Goal: Check status: Check status

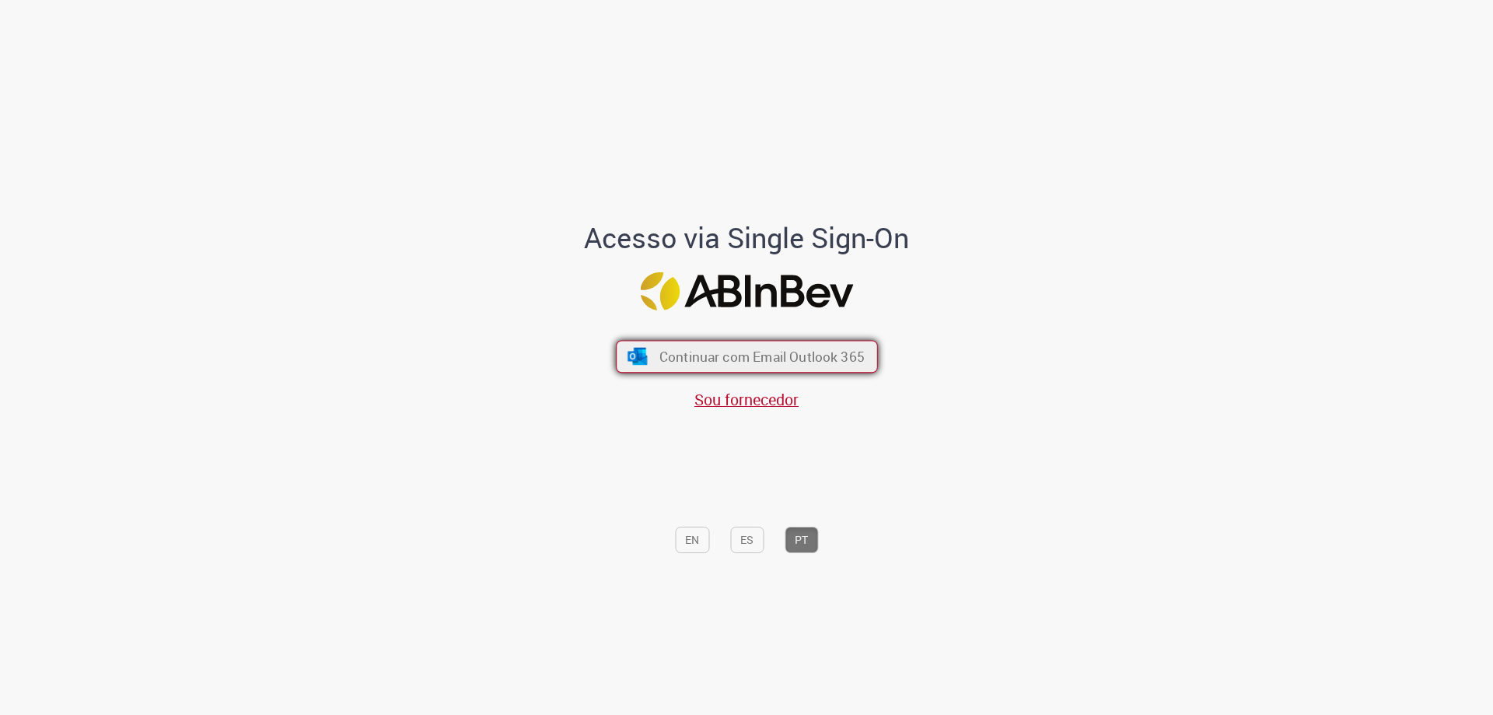
click at [833, 364] on span "Continuar com Email Outlook 365" at bounding box center [761, 357] width 205 height 18
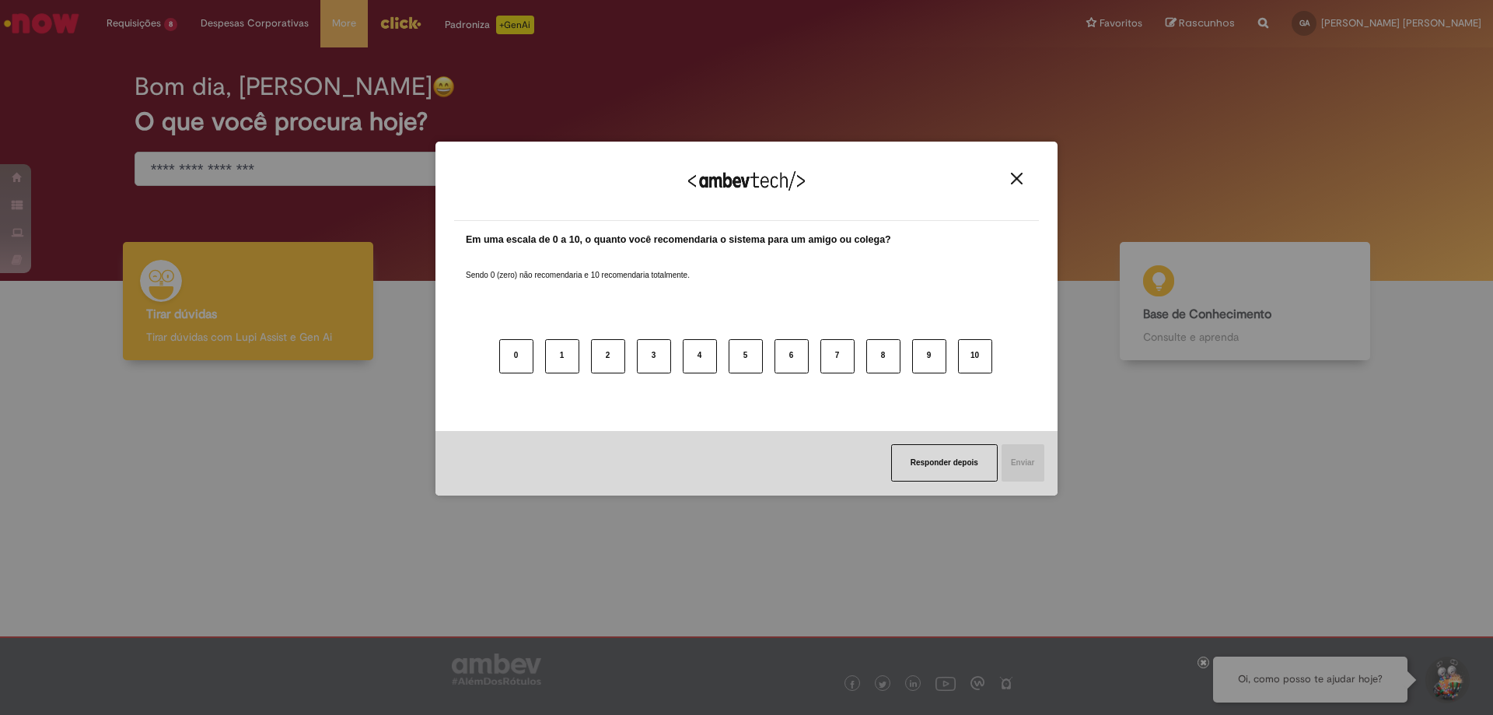
click at [1018, 184] on img "Close" at bounding box center [1017, 179] width 12 height 12
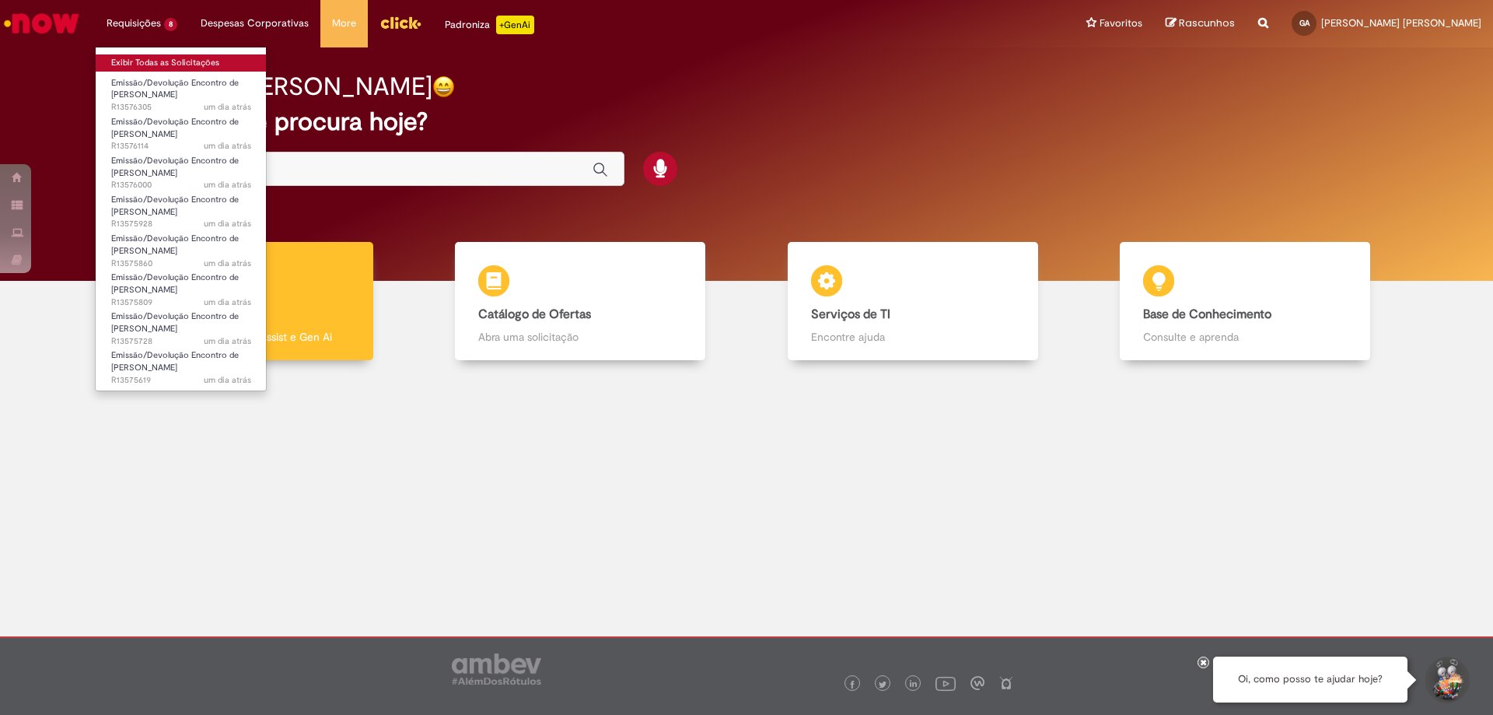
click at [142, 60] on link "Exibir Todas as Solicitações" at bounding box center [181, 62] width 171 height 17
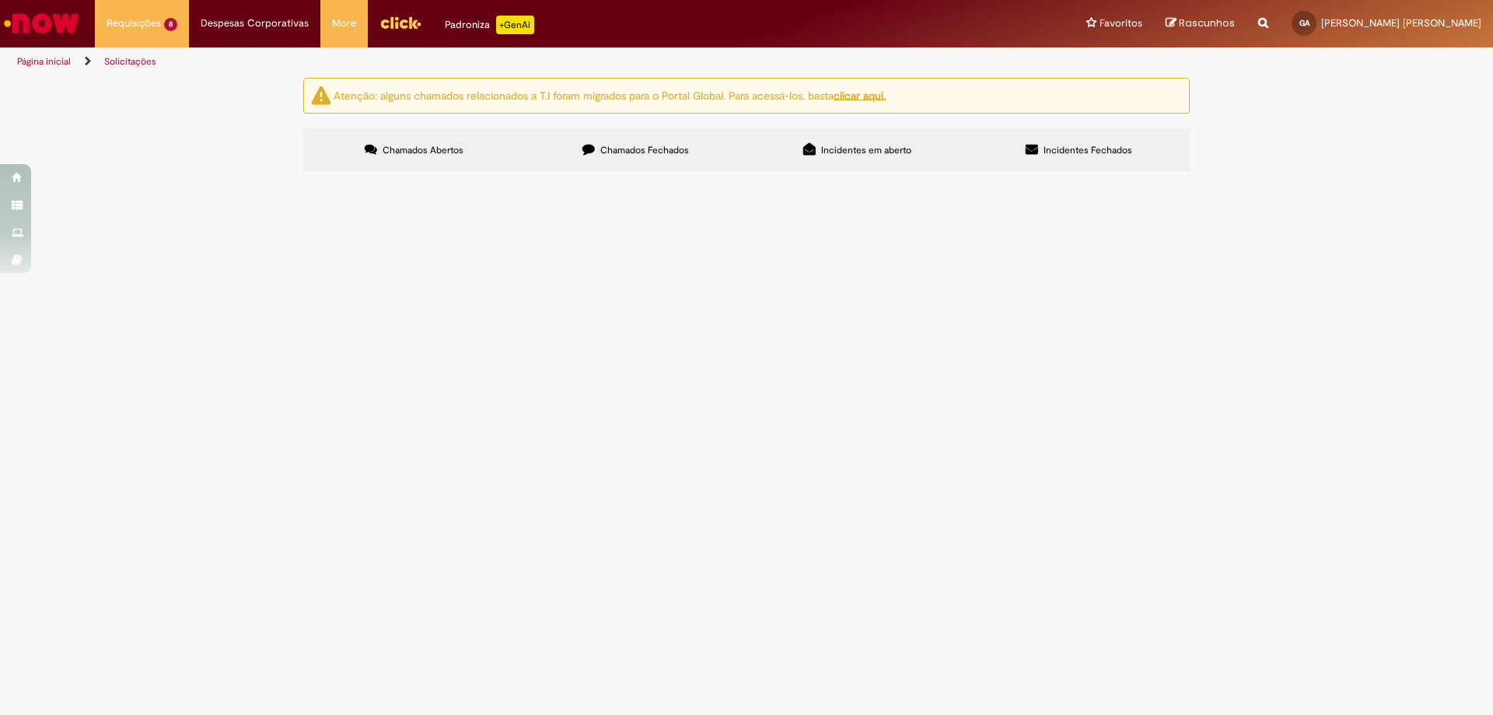
click at [0, 0] on span "Emissão/Devolução Encontro de Contas Fornecedor" at bounding box center [0, 0] width 0 height 0
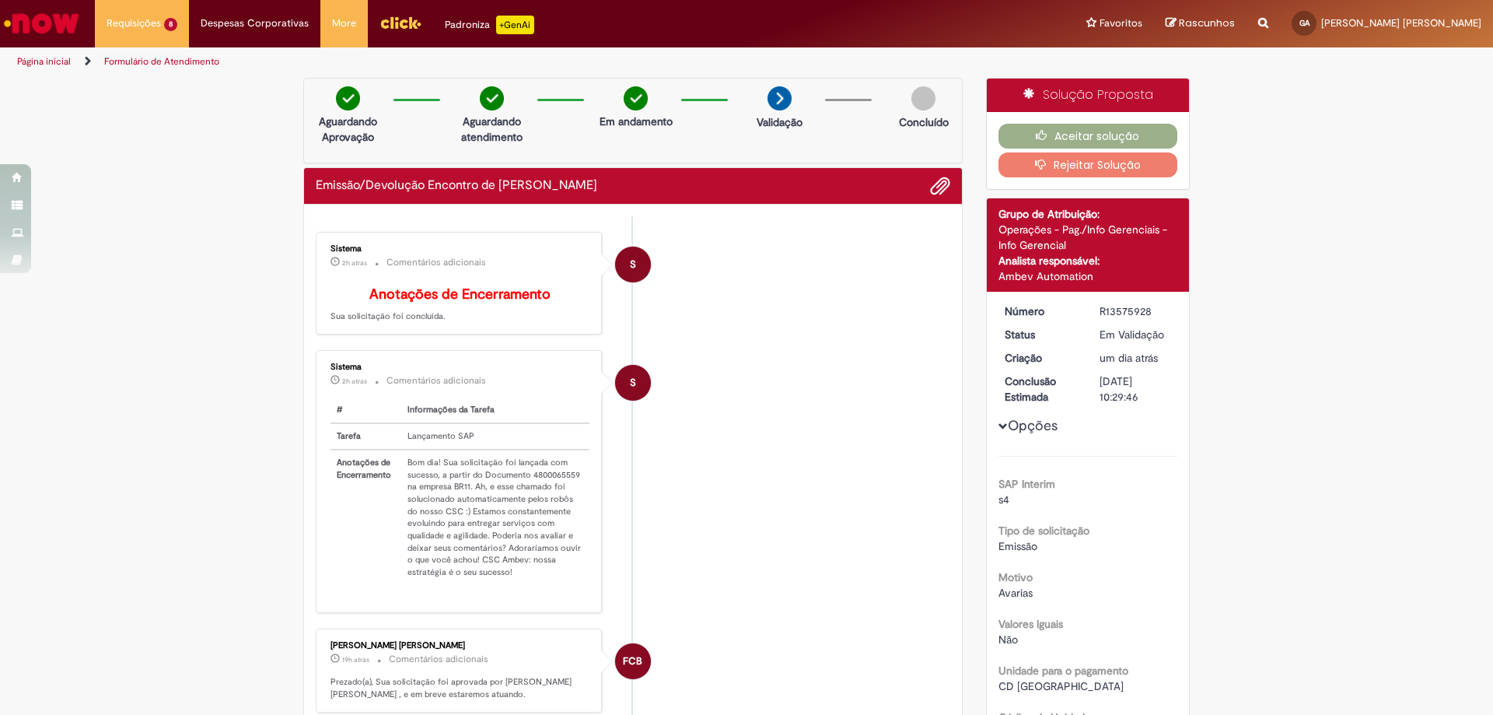
scroll to position [156, 0]
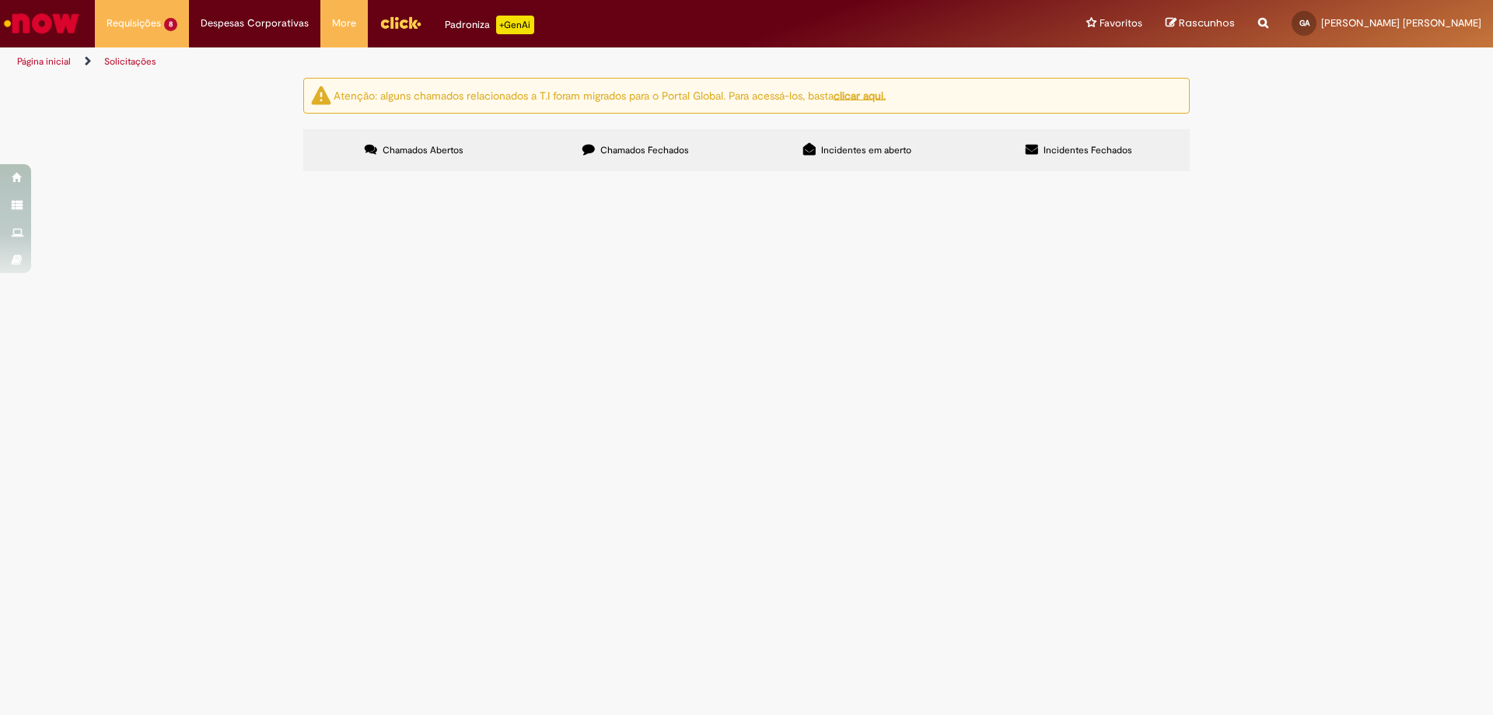
click at [0, 0] on span "Encontro de contas refente as NF´S: DT 6101853821 NF 418132 DT 6101870840 NF 41…" at bounding box center [0, 0] width 0 height 0
click at [0, 0] on span "Encontro de contas, referente as NF´S: DT 6102082116 NF 419583 DT 6102062318 NF…" at bounding box center [0, 0] width 0 height 0
click at [0, 0] on span "Encontro de contas referente a NF: DT 6102068045 NF 1302056" at bounding box center [0, 0] width 0 height 0
